Goal: Information Seeking & Learning: Learn about a topic

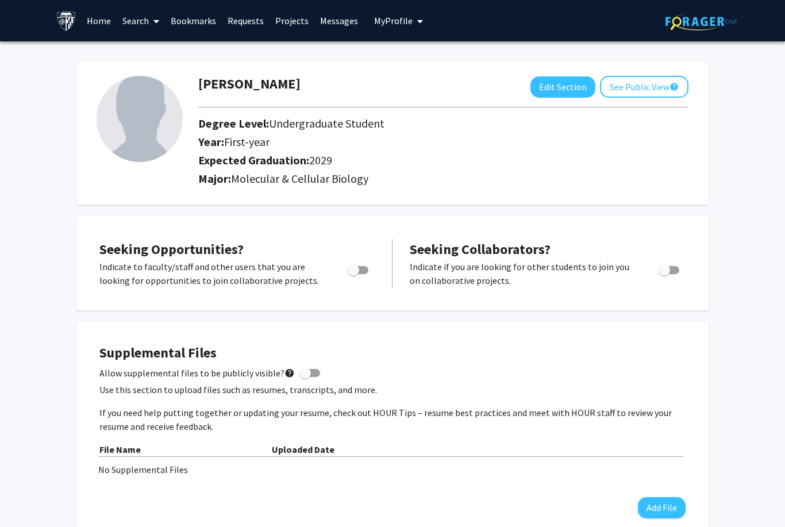
click at [127, 20] on link "Search" at bounding box center [141, 21] width 48 height 40
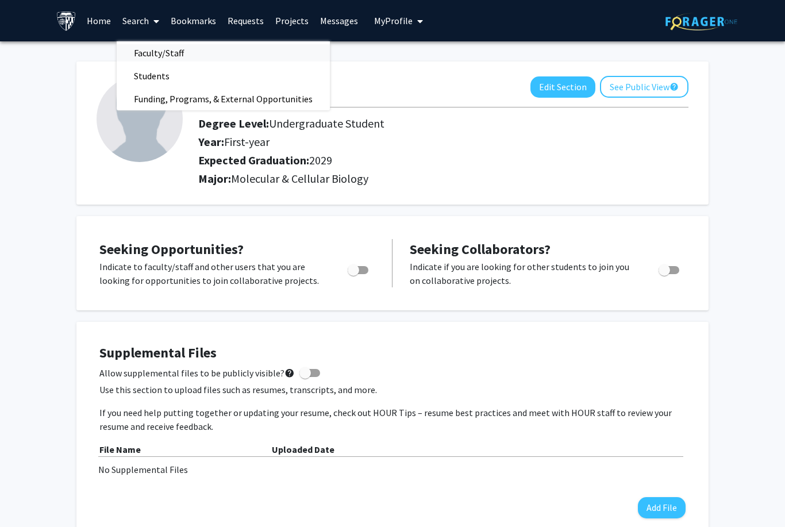
click at [150, 52] on span "Faculty/Staff" at bounding box center [159, 52] width 84 height 23
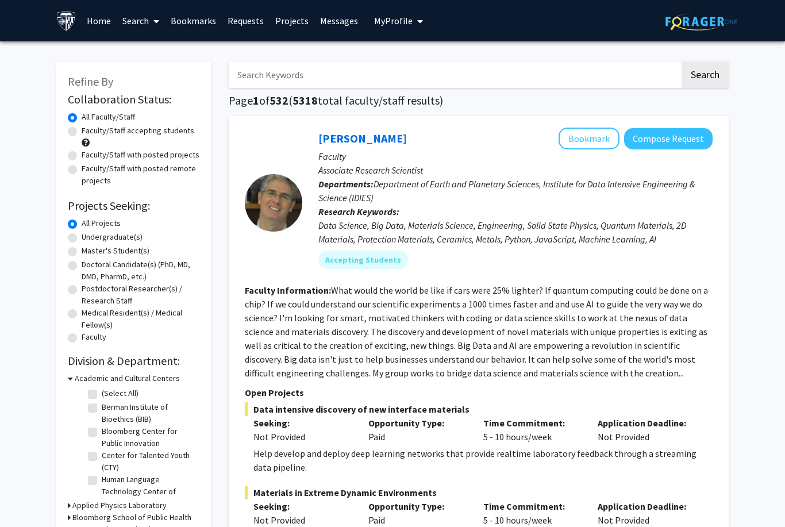
click at [93, 240] on label "Undergraduate(s)" at bounding box center [112, 237] width 61 height 12
click at [89, 238] on input "Undergraduate(s)" at bounding box center [85, 234] width 7 height 7
radio input "true"
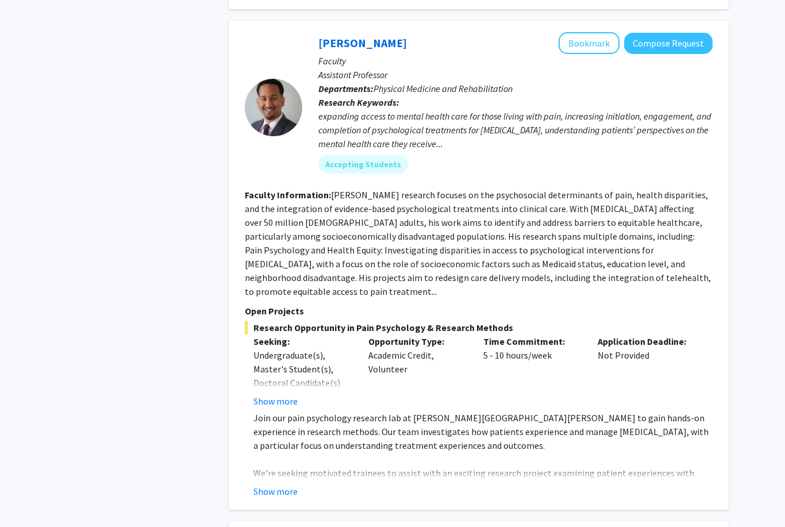
scroll to position [1235, 0]
click at [254, 484] on button "Show more" at bounding box center [275, 491] width 44 height 14
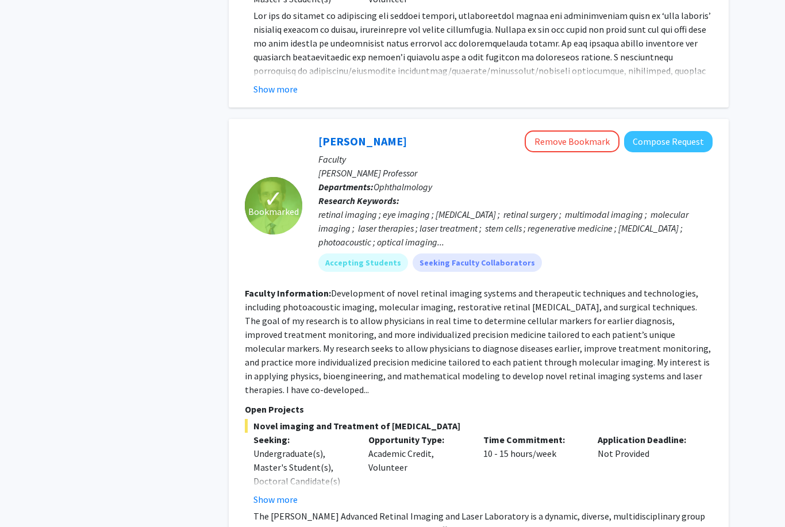
scroll to position [3410, 0]
